Goal: Information Seeking & Learning: Learn about a topic

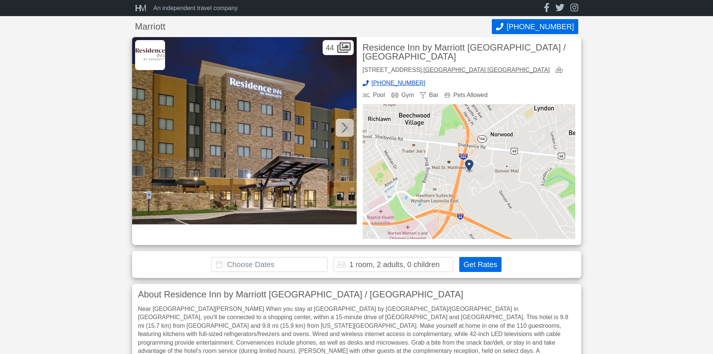
click at [277, 133] on img at bounding box center [244, 130] width 225 height 187
click at [342, 127] on icon at bounding box center [345, 128] width 6 height 12
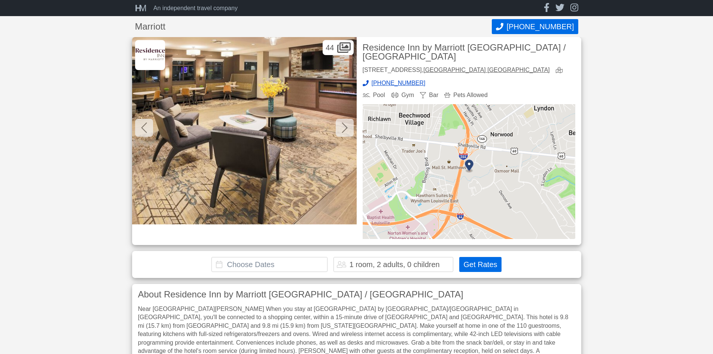
click at [342, 128] on icon at bounding box center [345, 128] width 6 height 12
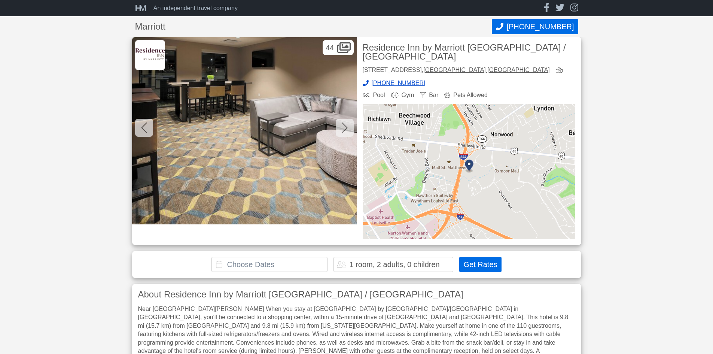
click at [342, 128] on icon at bounding box center [345, 128] width 6 height 12
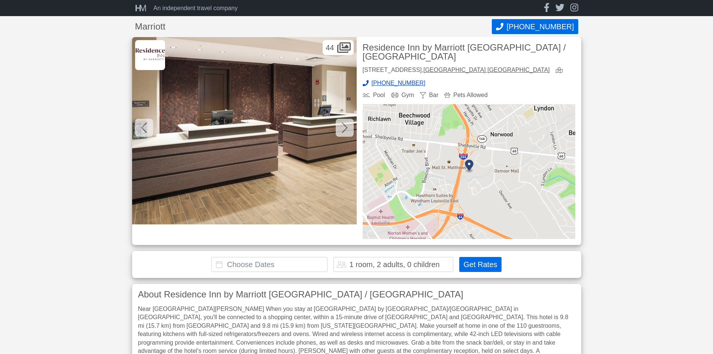
click at [342, 128] on icon at bounding box center [345, 128] width 6 height 12
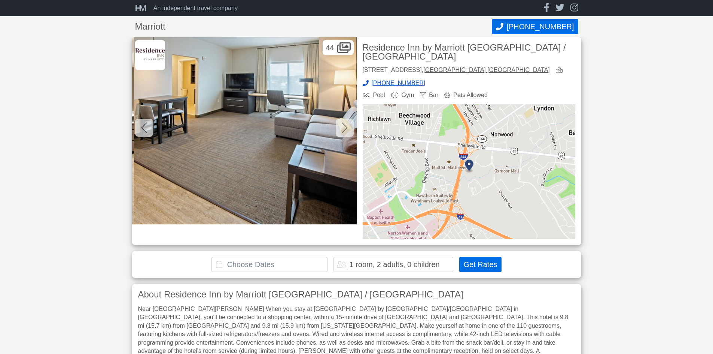
click at [342, 128] on icon at bounding box center [345, 128] width 6 height 12
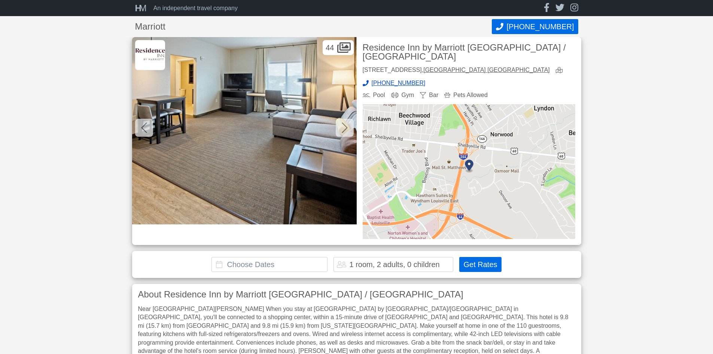
click at [344, 131] on icon at bounding box center [345, 127] width 6 height 10
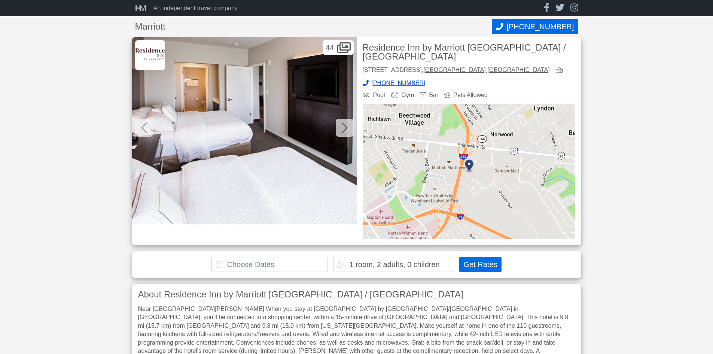
click at [344, 130] on icon at bounding box center [345, 128] width 6 height 12
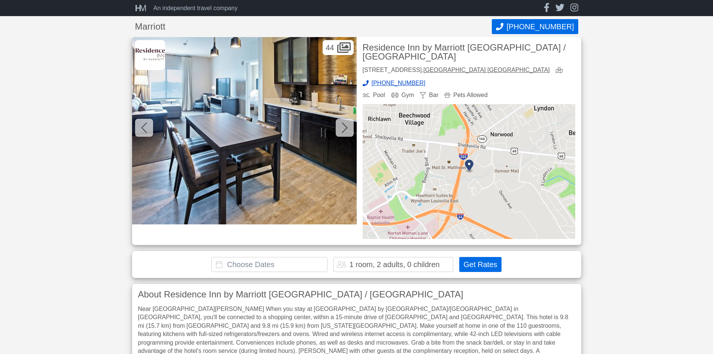
click at [343, 130] on icon at bounding box center [345, 128] width 6 height 12
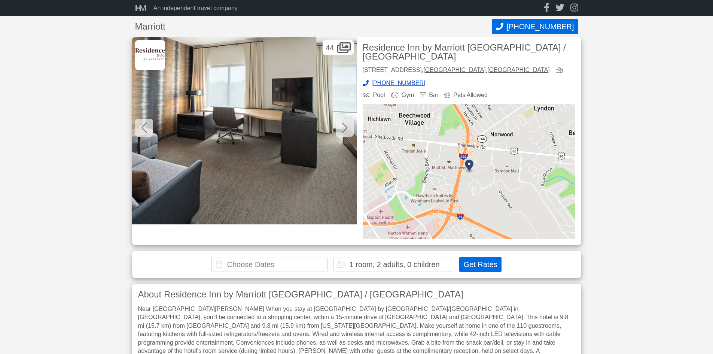
click at [343, 130] on icon at bounding box center [345, 128] width 6 height 12
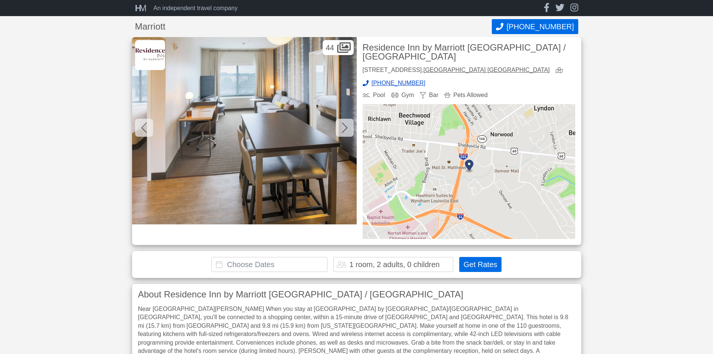
click at [343, 130] on icon at bounding box center [345, 128] width 6 height 12
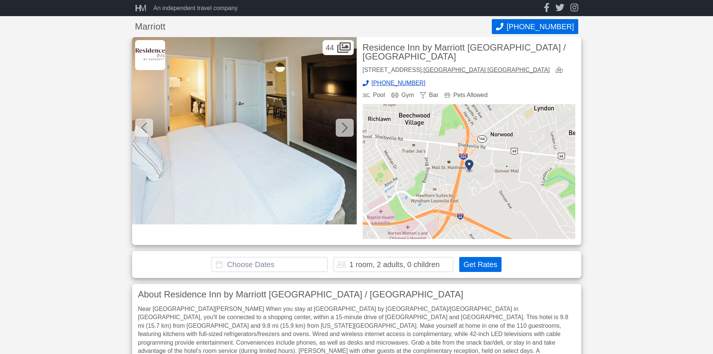
click at [343, 130] on icon at bounding box center [345, 128] width 6 height 12
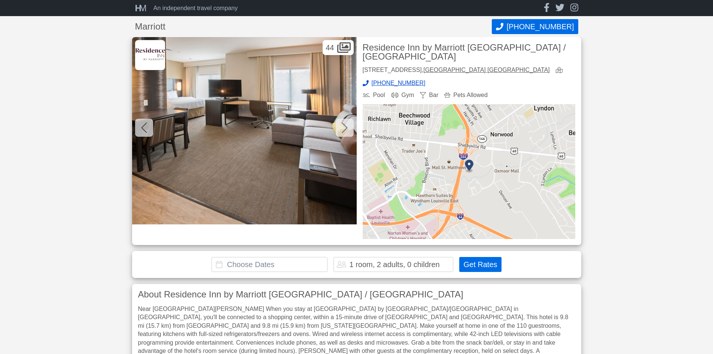
click at [343, 130] on icon at bounding box center [345, 128] width 6 height 12
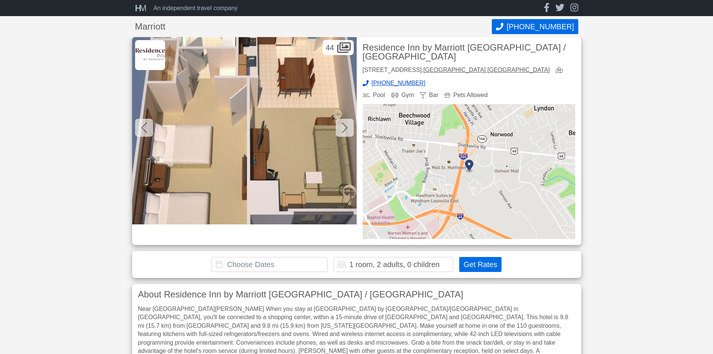
click at [343, 130] on icon at bounding box center [345, 128] width 6 height 12
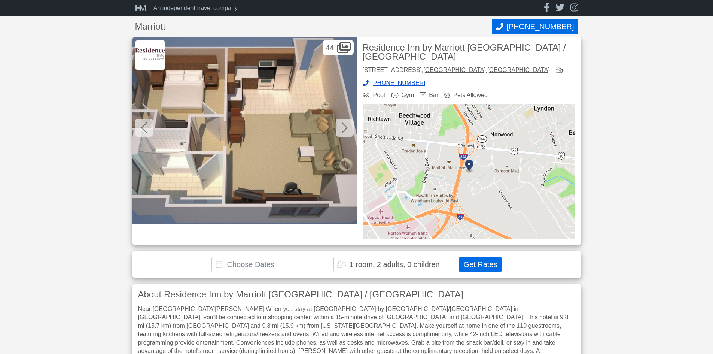
click at [343, 130] on icon at bounding box center [345, 128] width 6 height 12
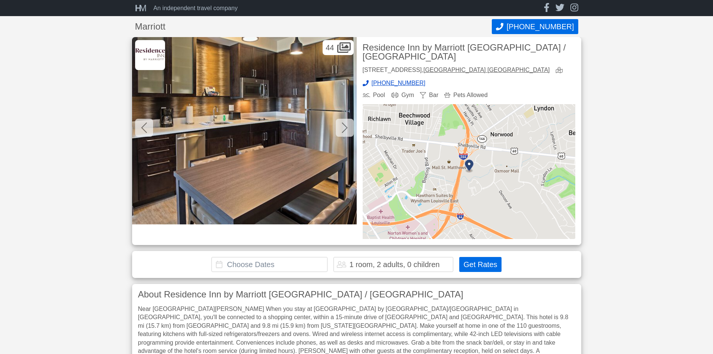
click at [343, 130] on icon at bounding box center [345, 128] width 6 height 12
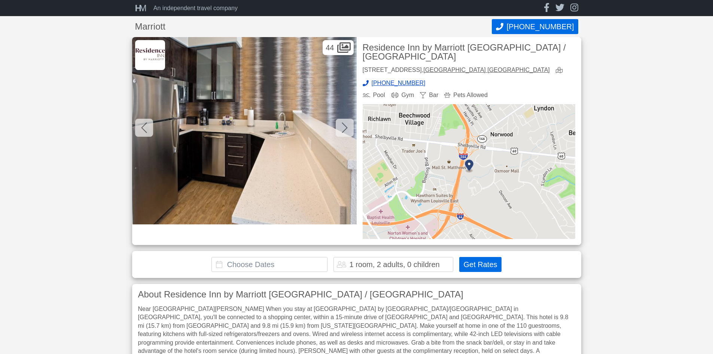
click at [343, 130] on icon at bounding box center [345, 128] width 6 height 12
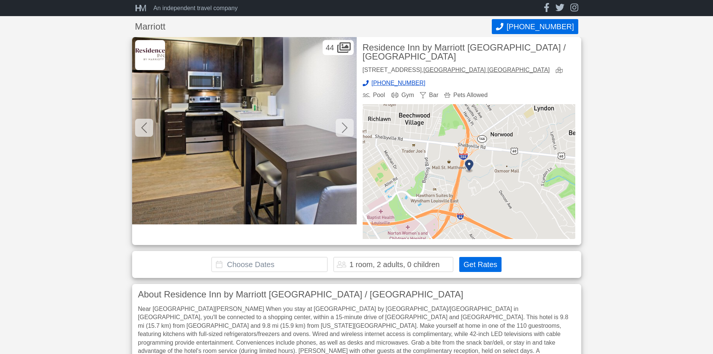
click at [343, 130] on icon at bounding box center [345, 128] width 6 height 12
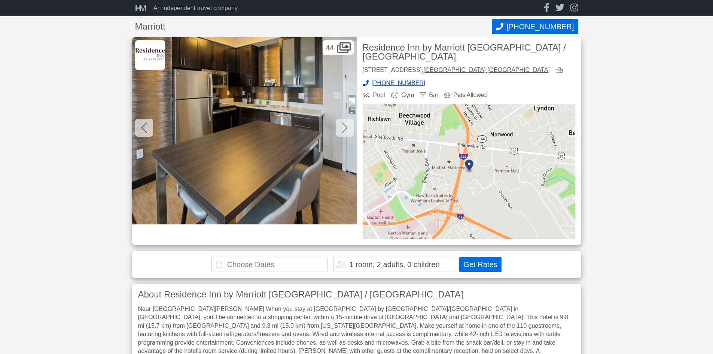
click at [343, 130] on icon at bounding box center [345, 128] width 6 height 12
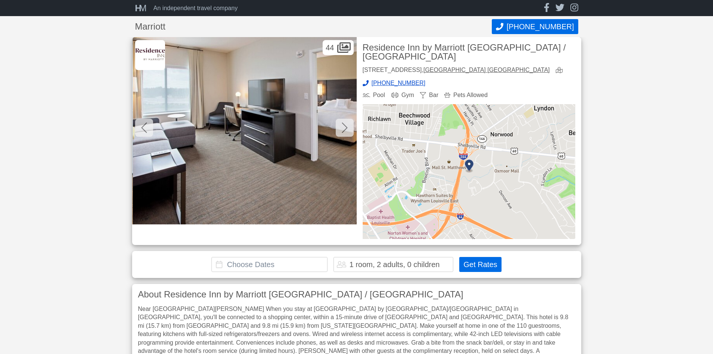
click at [343, 130] on icon at bounding box center [345, 128] width 6 height 12
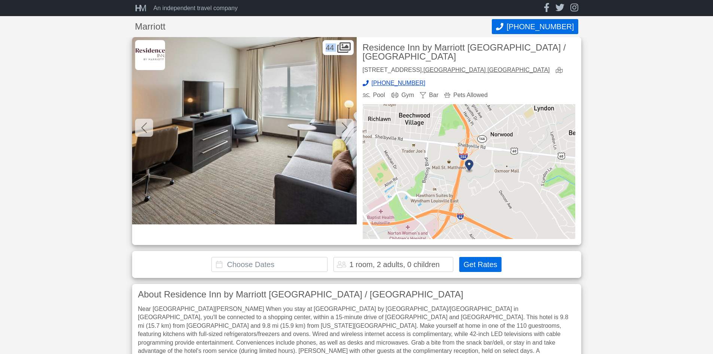
click at [343, 130] on icon at bounding box center [345, 128] width 6 height 12
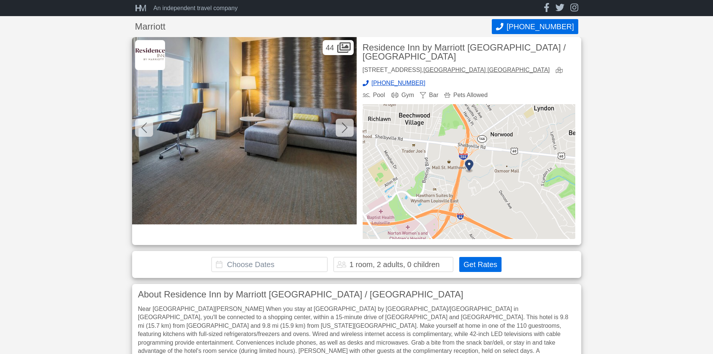
click at [343, 130] on icon at bounding box center [345, 128] width 6 height 12
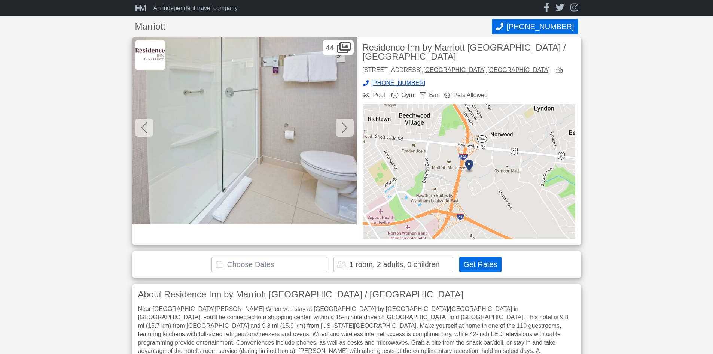
click at [343, 130] on icon at bounding box center [345, 128] width 6 height 12
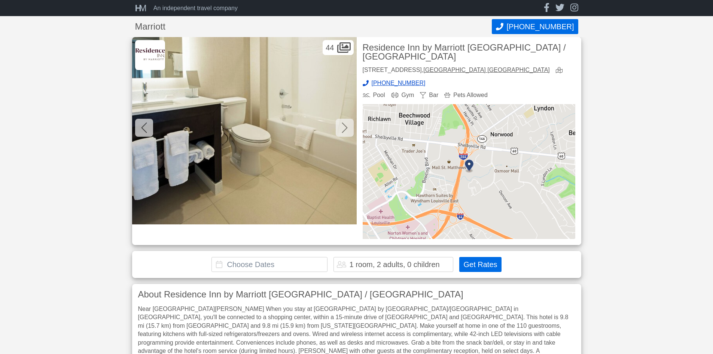
click at [343, 130] on icon at bounding box center [345, 128] width 6 height 12
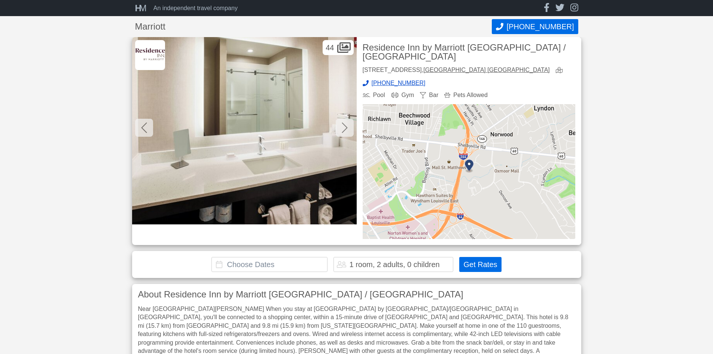
click at [343, 130] on icon at bounding box center [345, 128] width 6 height 12
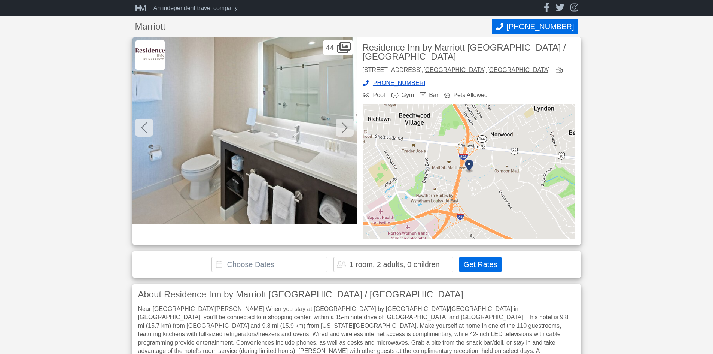
click at [343, 130] on icon at bounding box center [345, 128] width 6 height 12
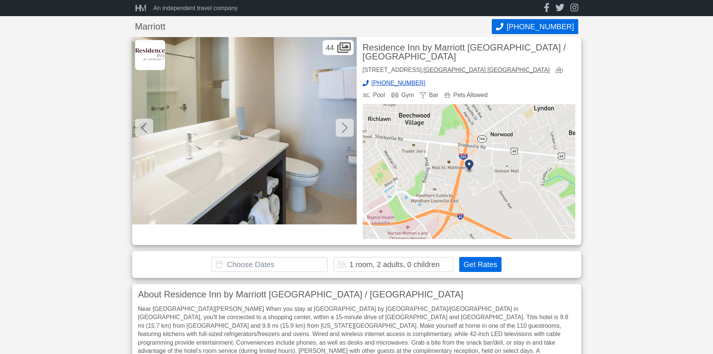
click at [343, 130] on icon at bounding box center [345, 128] width 6 height 12
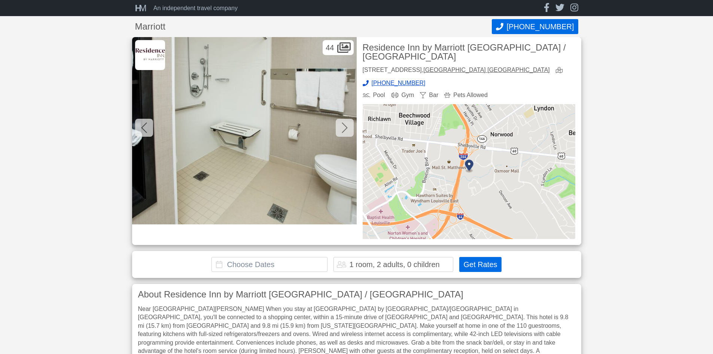
click at [343, 130] on icon at bounding box center [345, 128] width 6 height 12
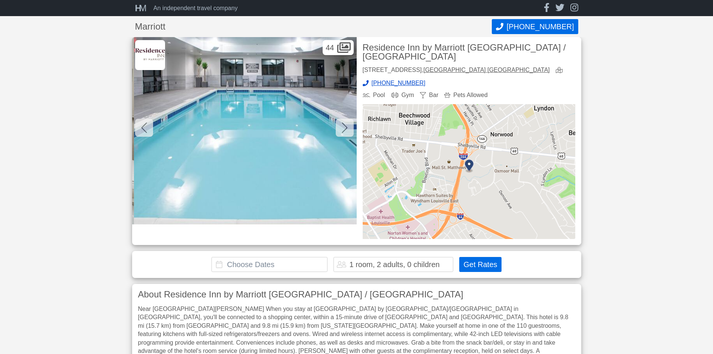
scroll to position [0, 5841]
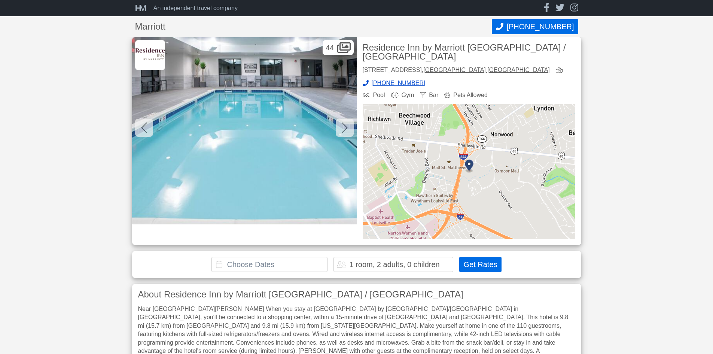
click at [343, 130] on icon at bounding box center [345, 128] width 6 height 12
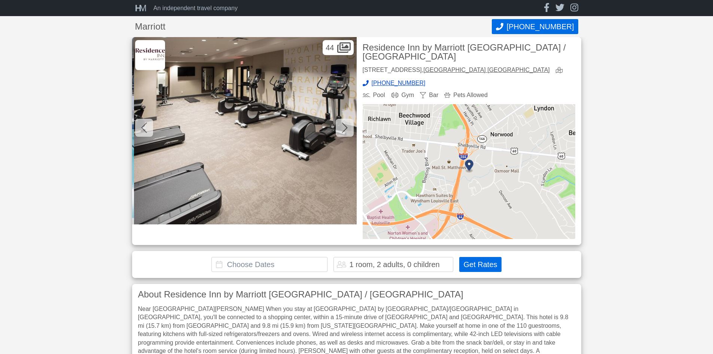
scroll to position [0, 6066]
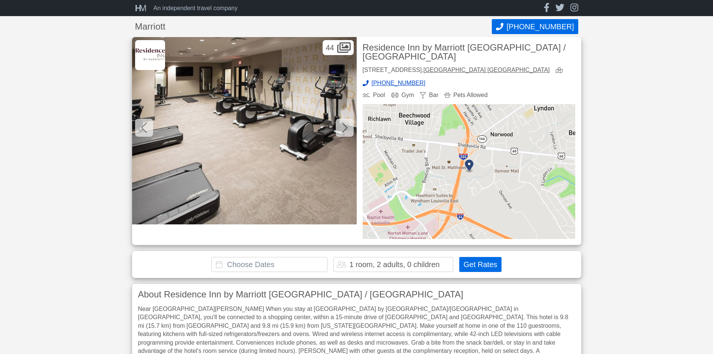
click at [343, 130] on icon at bounding box center [345, 128] width 6 height 12
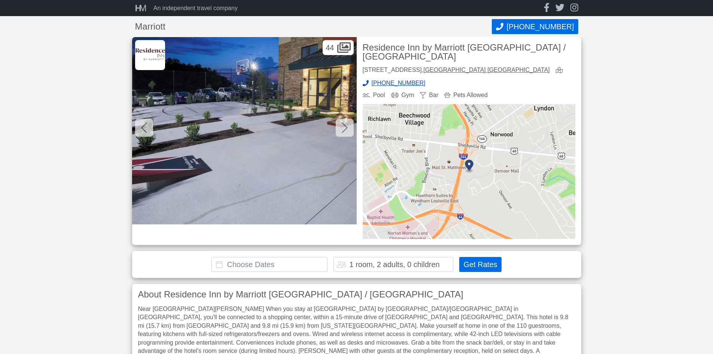
click at [343, 130] on icon at bounding box center [345, 128] width 6 height 12
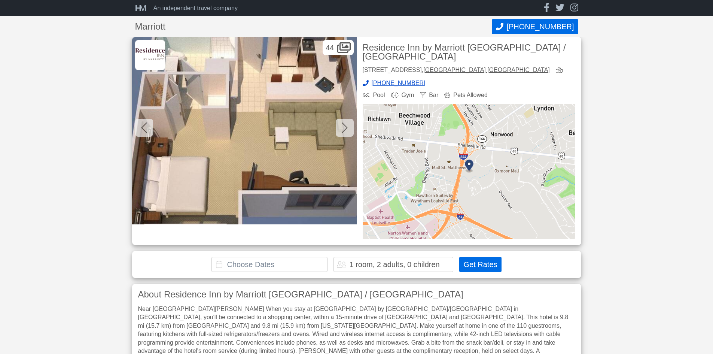
click at [142, 130] on icon at bounding box center [144, 128] width 6 height 12
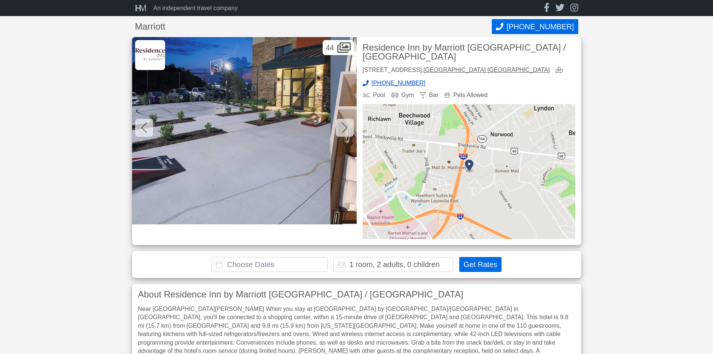
click at [142, 130] on icon at bounding box center [144, 128] width 6 height 12
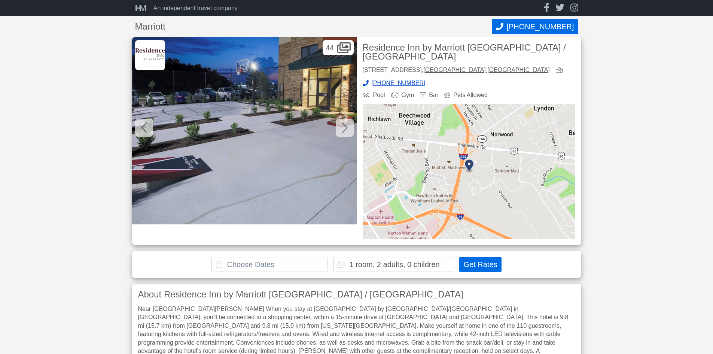
click at [141, 126] on icon at bounding box center [144, 128] width 6 height 12
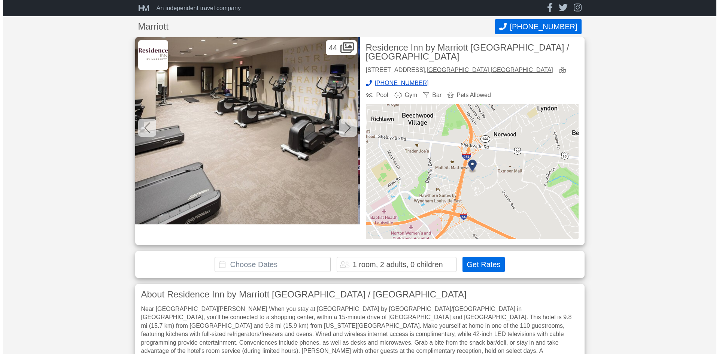
scroll to position [0, 6066]
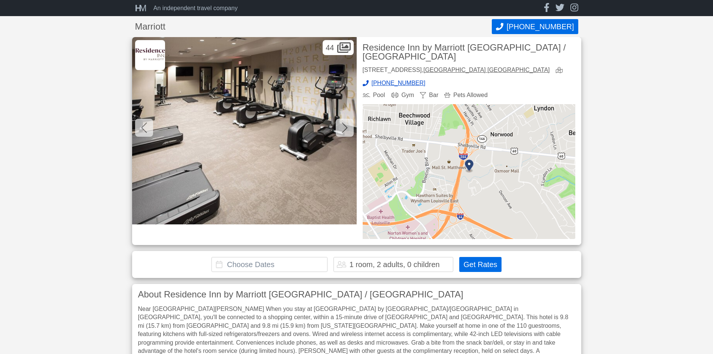
click at [314, 96] on img at bounding box center [244, 130] width 225 height 187
click at [343, 49] on icon at bounding box center [343, 48] width 13 height 12
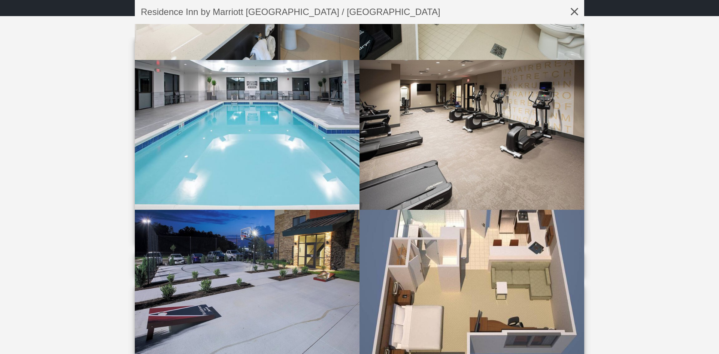
scroll to position [1910, 0]
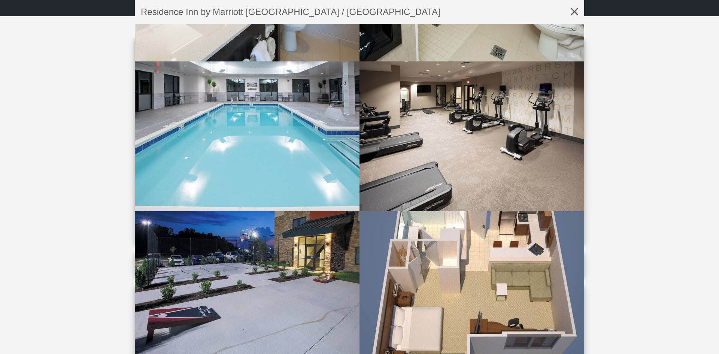
click at [460, 128] on img at bounding box center [471, 136] width 225 height 150
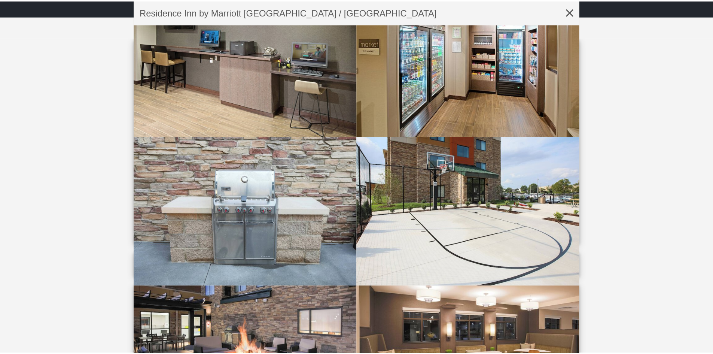
scroll to position [2172, 0]
